Goal: Information Seeking & Learning: Find specific fact

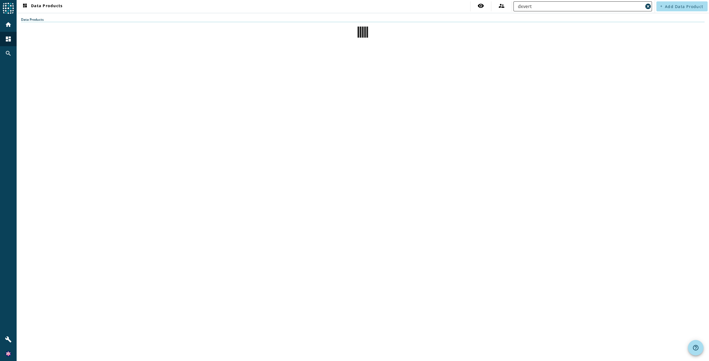
click at [553, 6] on input "dxvert" at bounding box center [580, 6] width 125 height 7
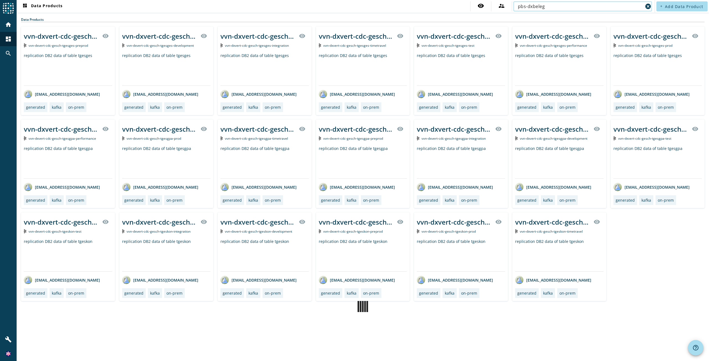
click at [552, 6] on input "pbs-dxbeleg" at bounding box center [580, 6] width 125 height 7
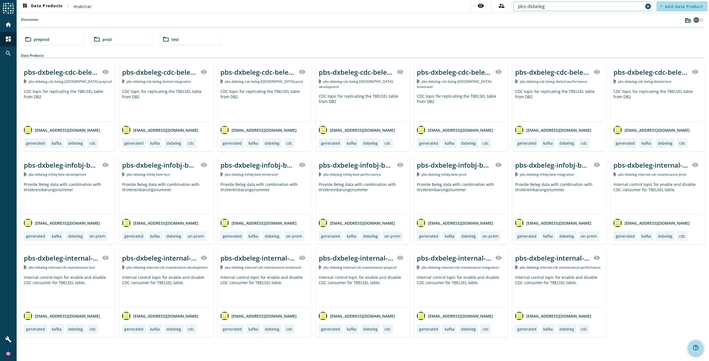
click at [556, 7] on input "pbs-dxbeleg" at bounding box center [580, 6] width 125 height 7
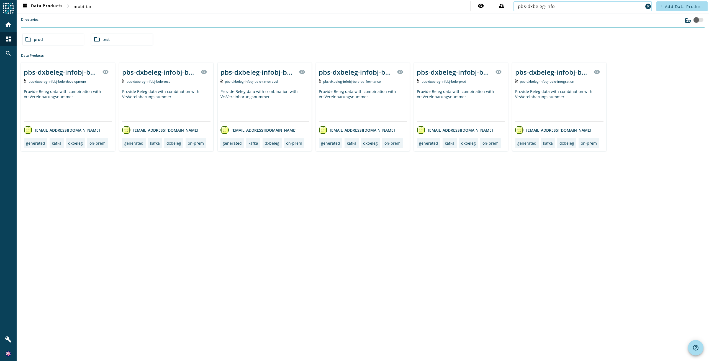
drag, startPoint x: 547, startPoint y: 7, endPoint x: 561, endPoint y: 2, distance: 14.2
click at [547, 7] on input "pbs-dxbeleg-info" at bounding box center [580, 6] width 125 height 7
type input "pbs-dxbeleg-"
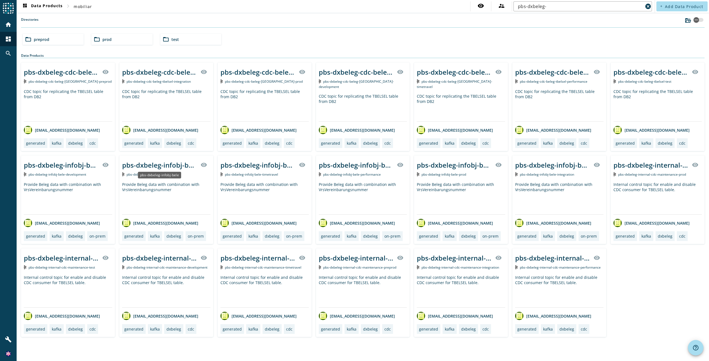
click at [180, 165] on div "pbs-dxbeleg-infobj-bele" at bounding box center [159, 165] width 75 height 9
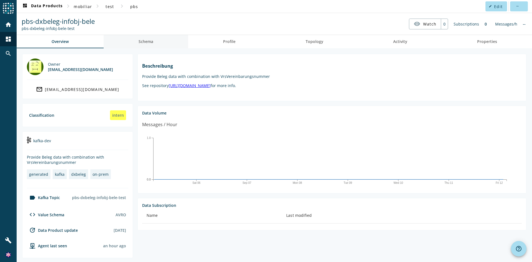
click at [151, 40] on span "Schema" at bounding box center [145, 42] width 15 height 4
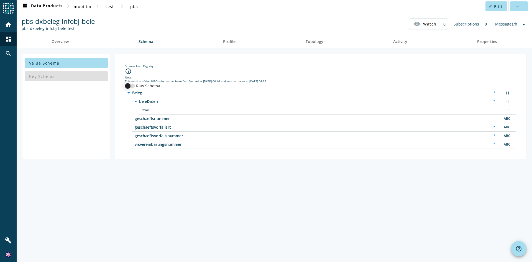
click at [131, 86] on div "button" at bounding box center [127, 85] width 11 height 11
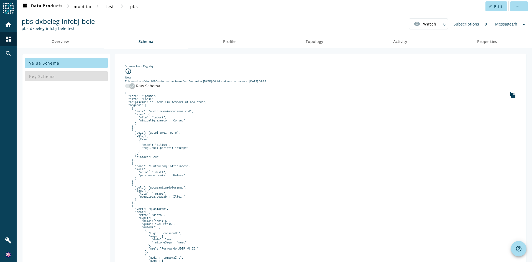
scroll to position [28, 0]
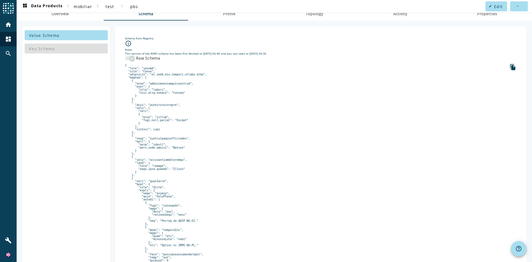
copy pre "beleDaten"
drag, startPoint x: 161, startPoint y: 209, endPoint x: 171, endPoint y: 209, distance: 9.1
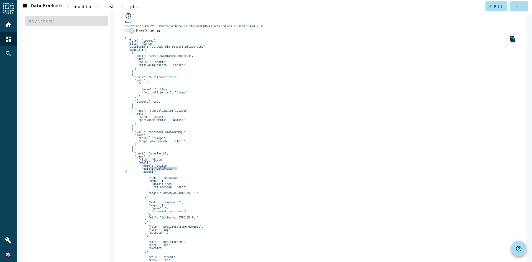
scroll to position [83, 0]
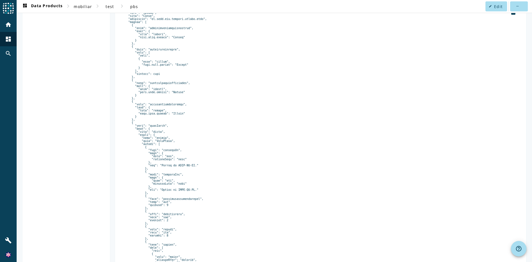
click at [188, 170] on pre at bounding box center [320, 236] width 391 height 457
click at [161, 154] on pre at bounding box center [320, 236] width 391 height 457
copy pre "BeleDatum"
click at [165, 134] on pre at bounding box center [320, 236] width 391 height 457
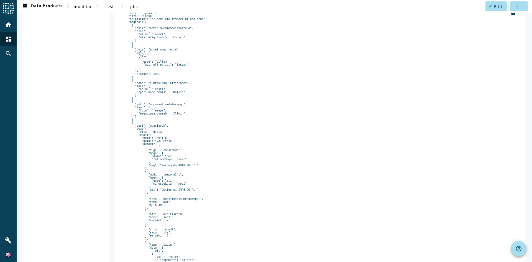
click at [159, 152] on pre at bounding box center [320, 236] width 391 height 457
click at [159, 153] on pre at bounding box center [320, 236] width 391 height 457
